Goal: Navigation & Orientation: Go to known website

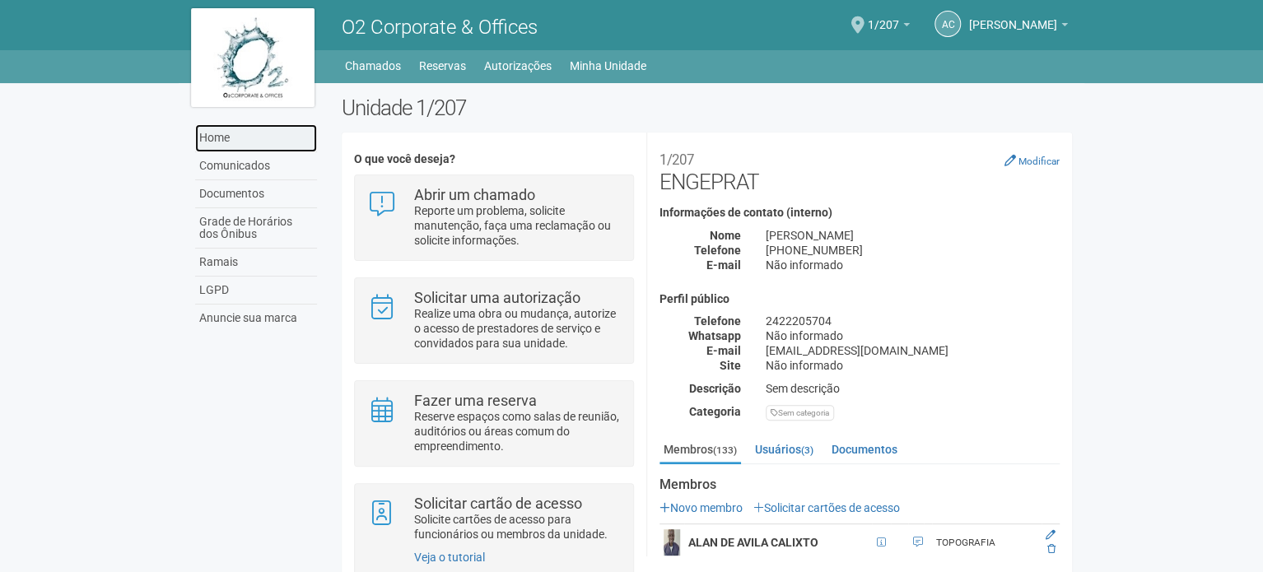
click at [211, 138] on link "Home" at bounding box center [256, 138] width 122 height 28
